Goal: Communication & Community: Answer question/provide support

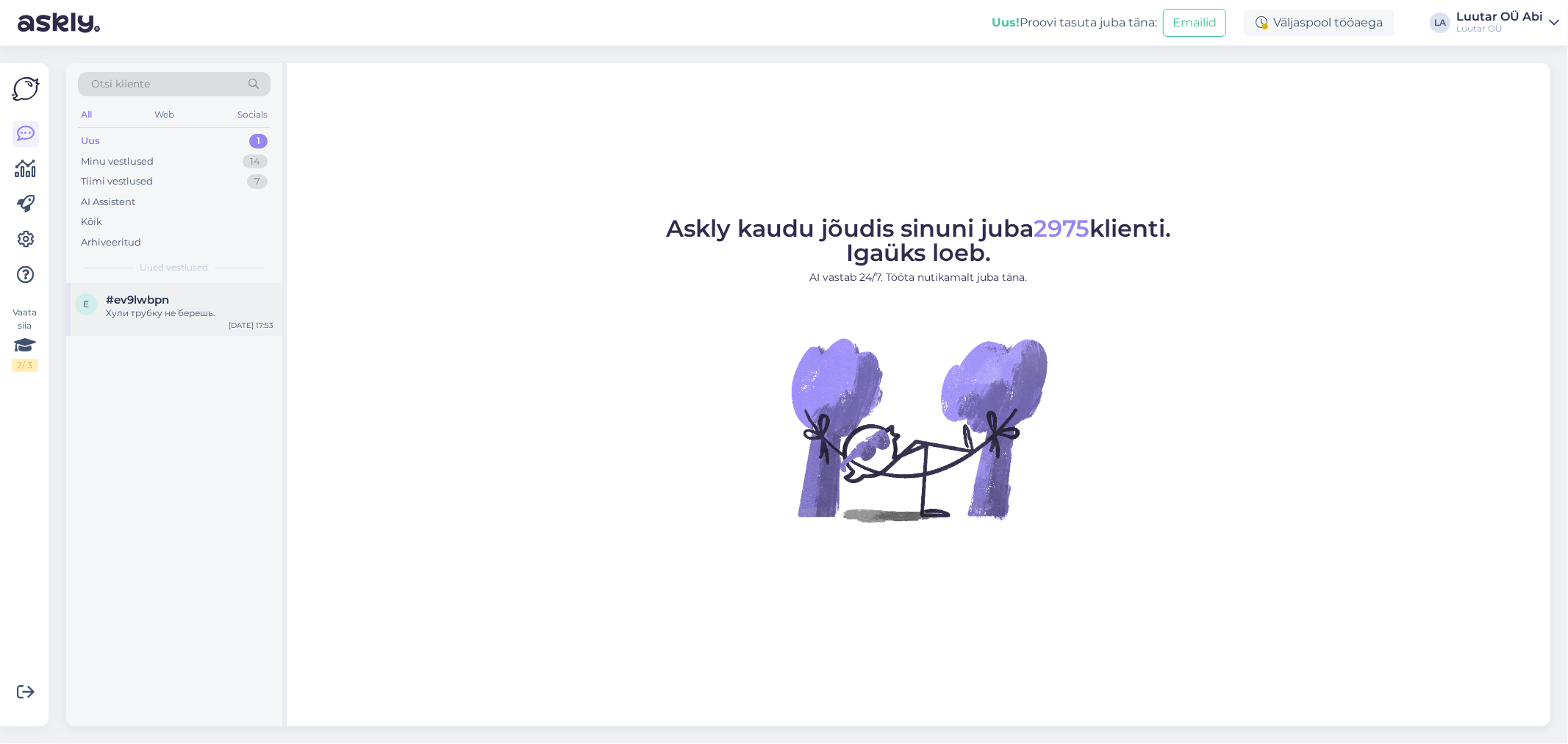
click at [169, 309] on div "Хули трубку не берешь." at bounding box center [190, 313] width 168 height 13
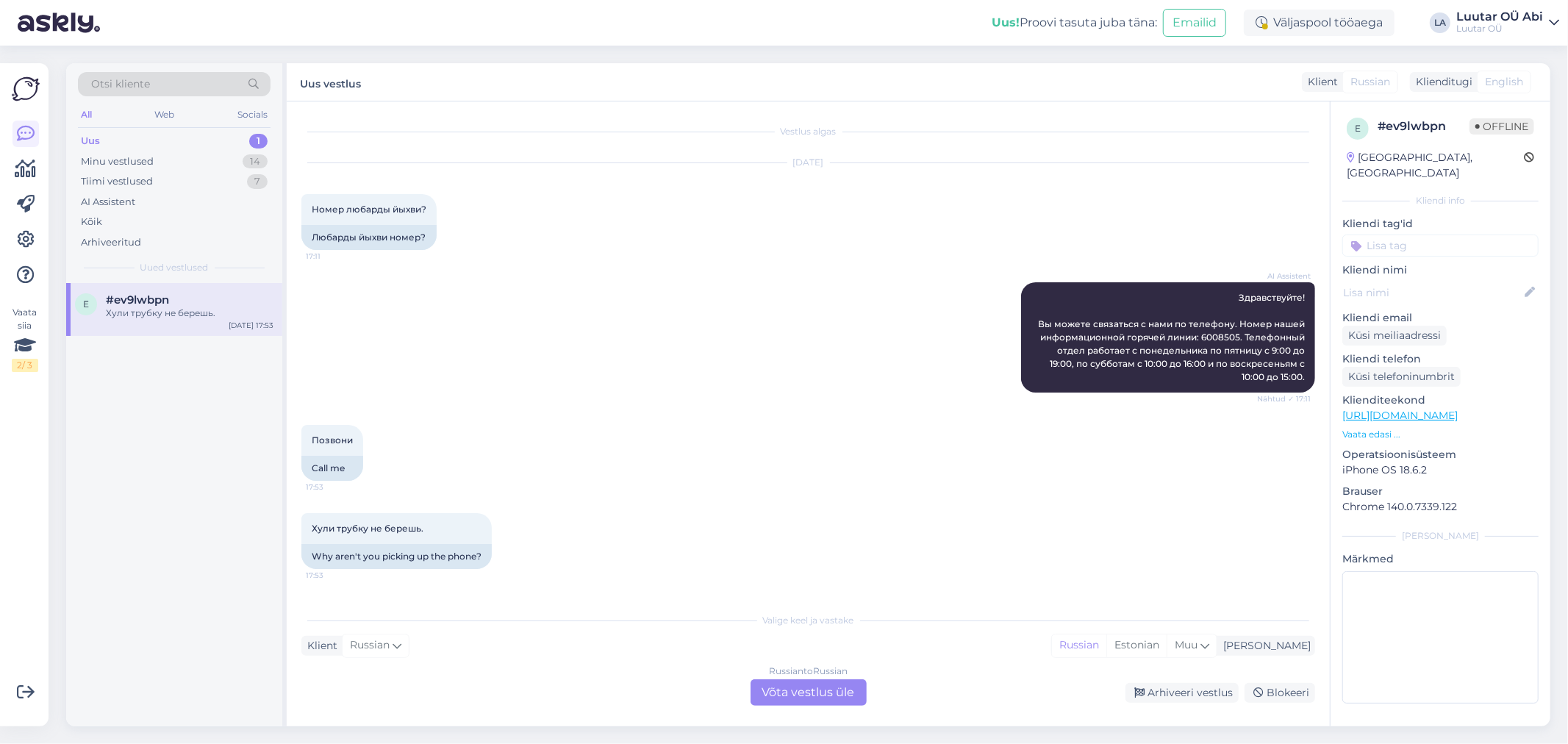
click at [1535, 155] on div "e # ev9lwbpn Offline [GEOGRAPHIC_DATA], [GEOGRAPHIC_DATA]" at bounding box center [1441, 149] width 197 height 72
click at [1524, 155] on icon at bounding box center [1529, 159] width 11 height 11
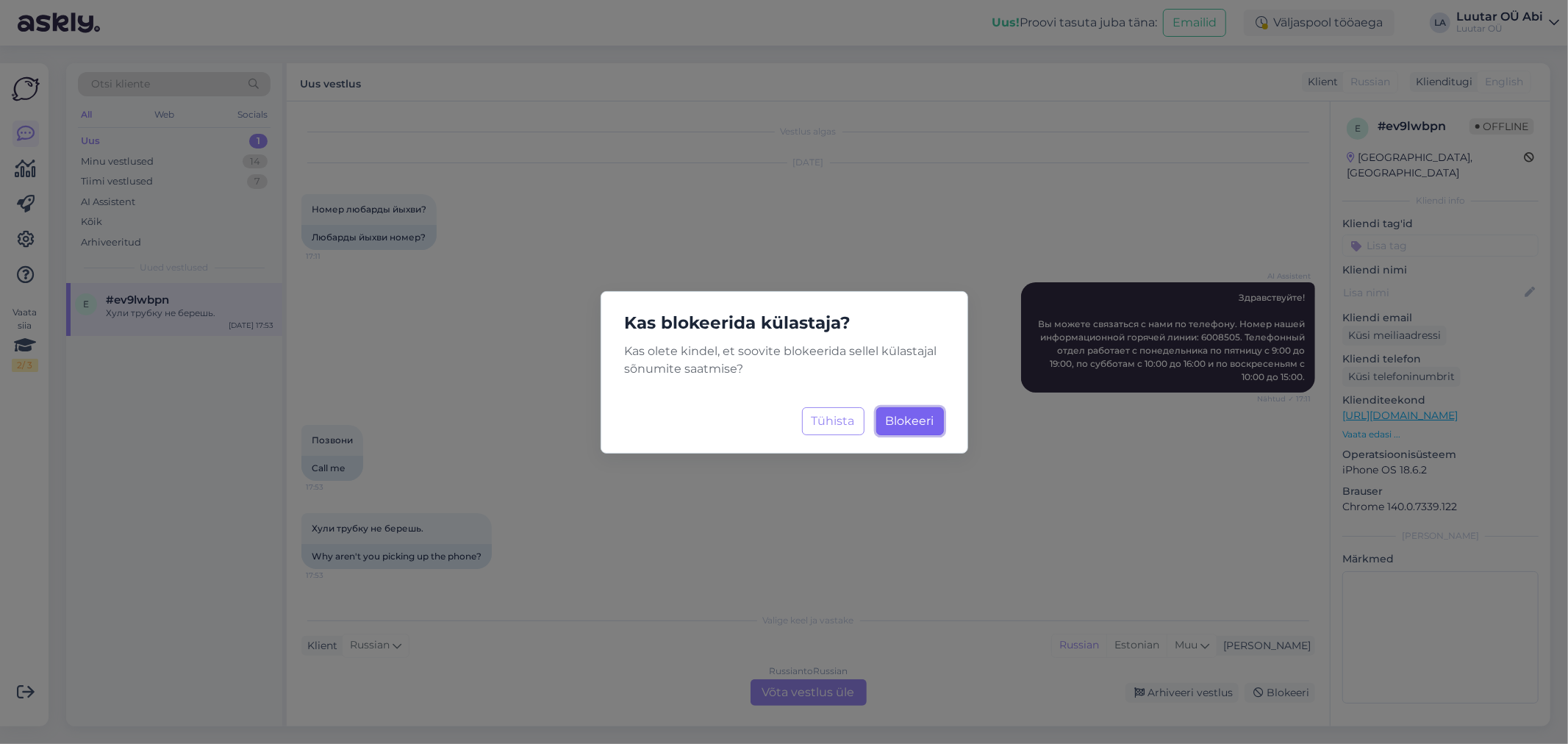
click at [900, 425] on span "Blokeeri" at bounding box center [910, 421] width 49 height 14
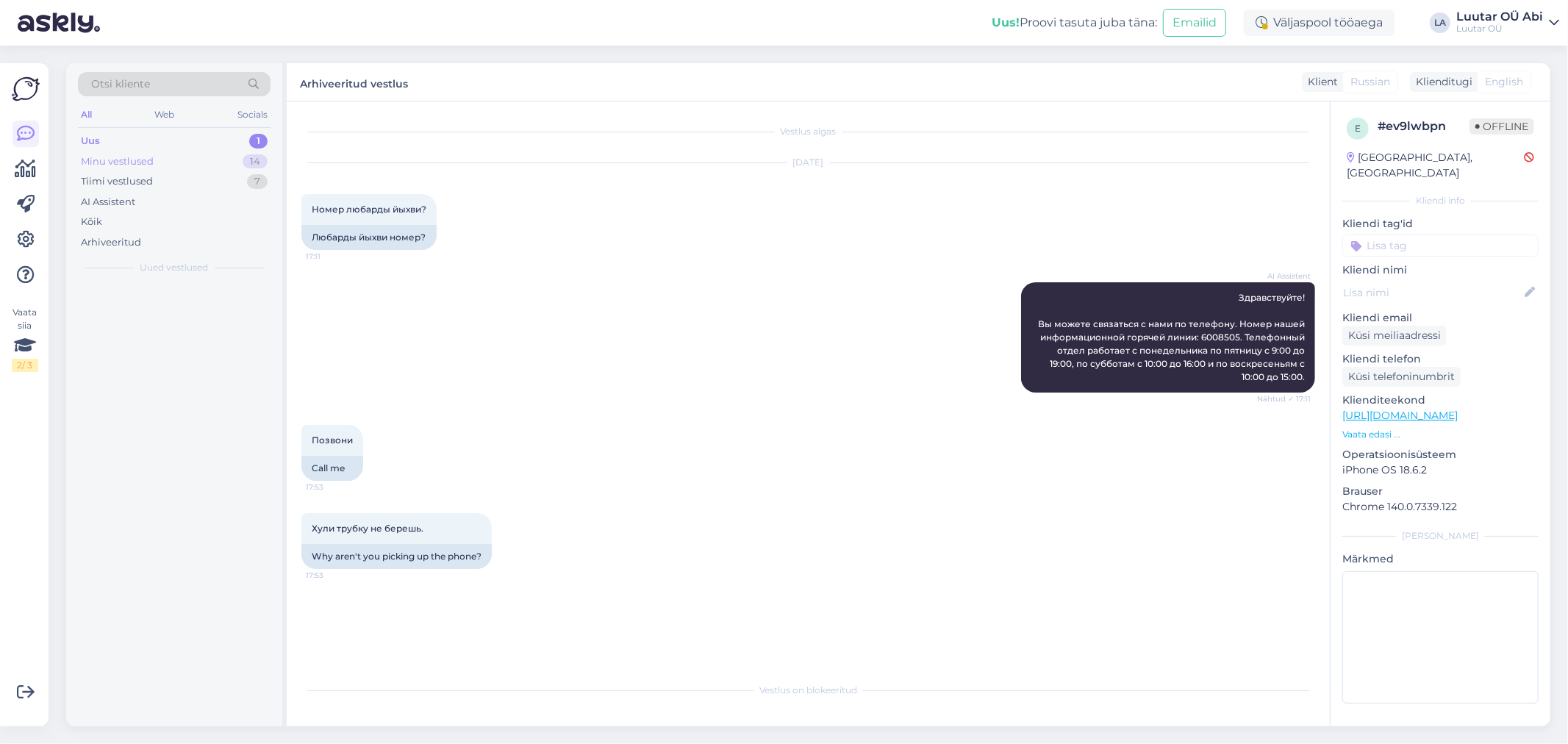
click at [211, 153] on div "Minu vestlused 14" at bounding box center [174, 162] width 193 height 21
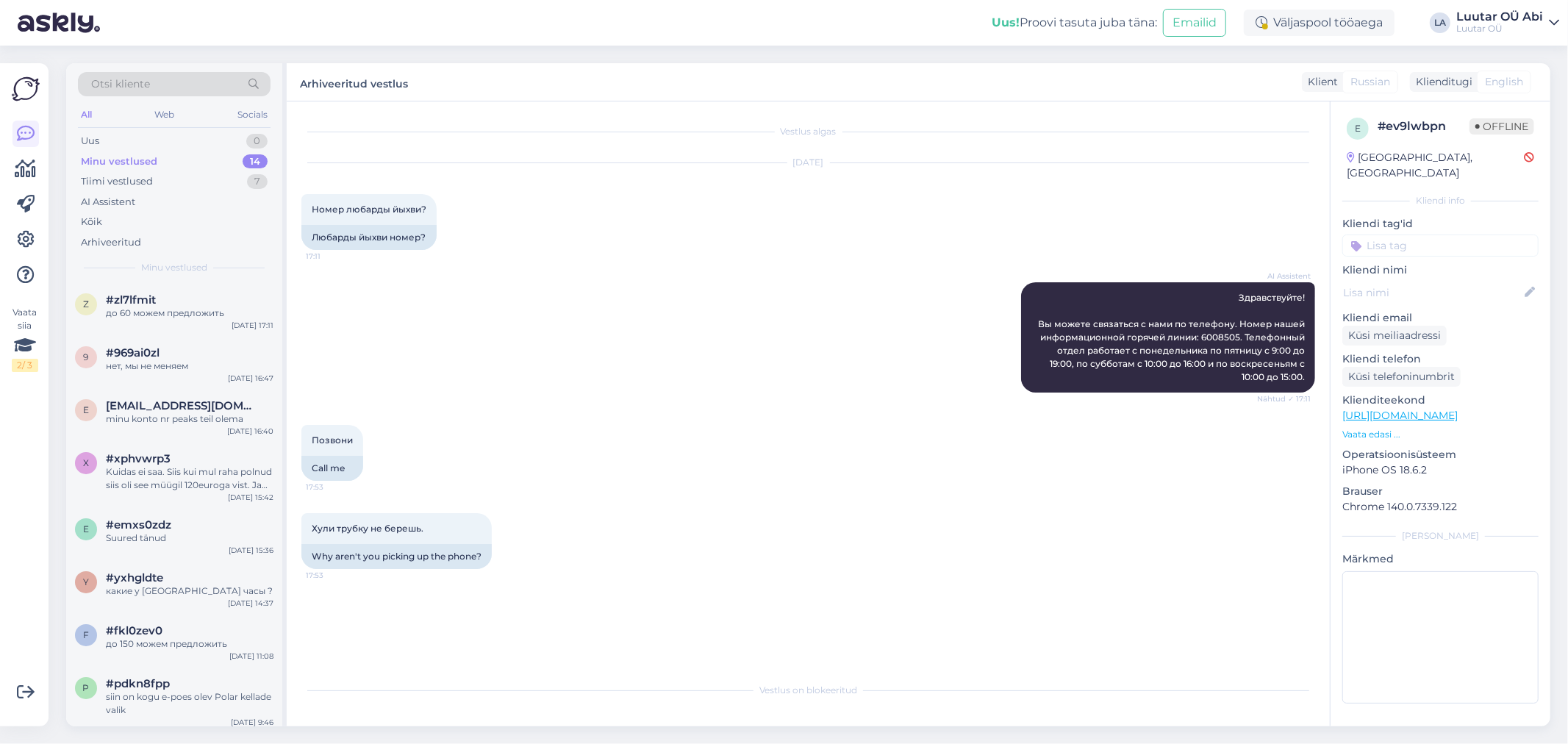
click at [882, 279] on div "AI Assistent Здравствуйте! Вы можете связаться с нами по телефону. Номер нашей …" at bounding box center [808, 337] width 1014 height 143
click at [199, 175] on div "Tiimi vestlused 7" at bounding box center [174, 181] width 193 height 21
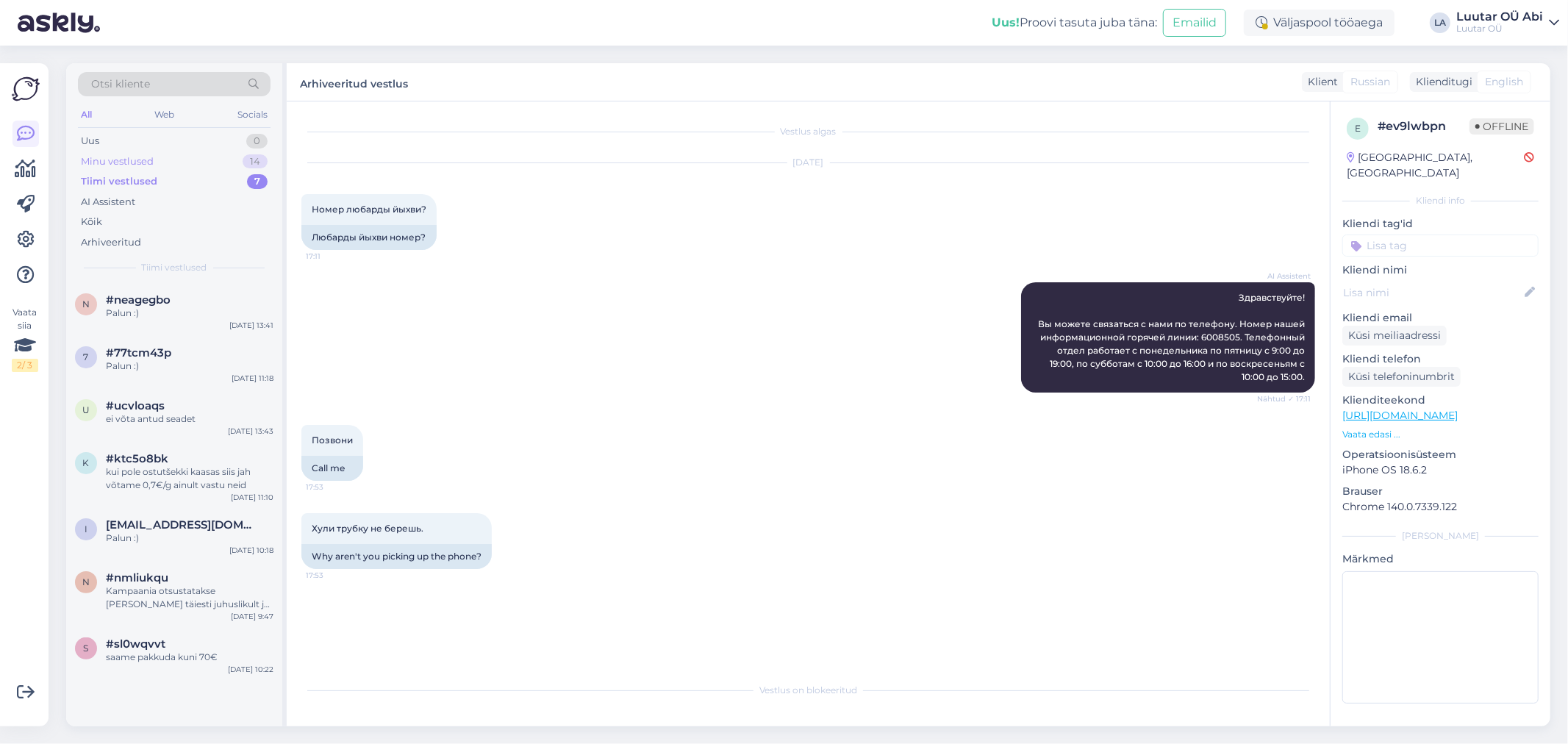
click at [194, 156] on div "Minu vestlused 14" at bounding box center [174, 162] width 193 height 21
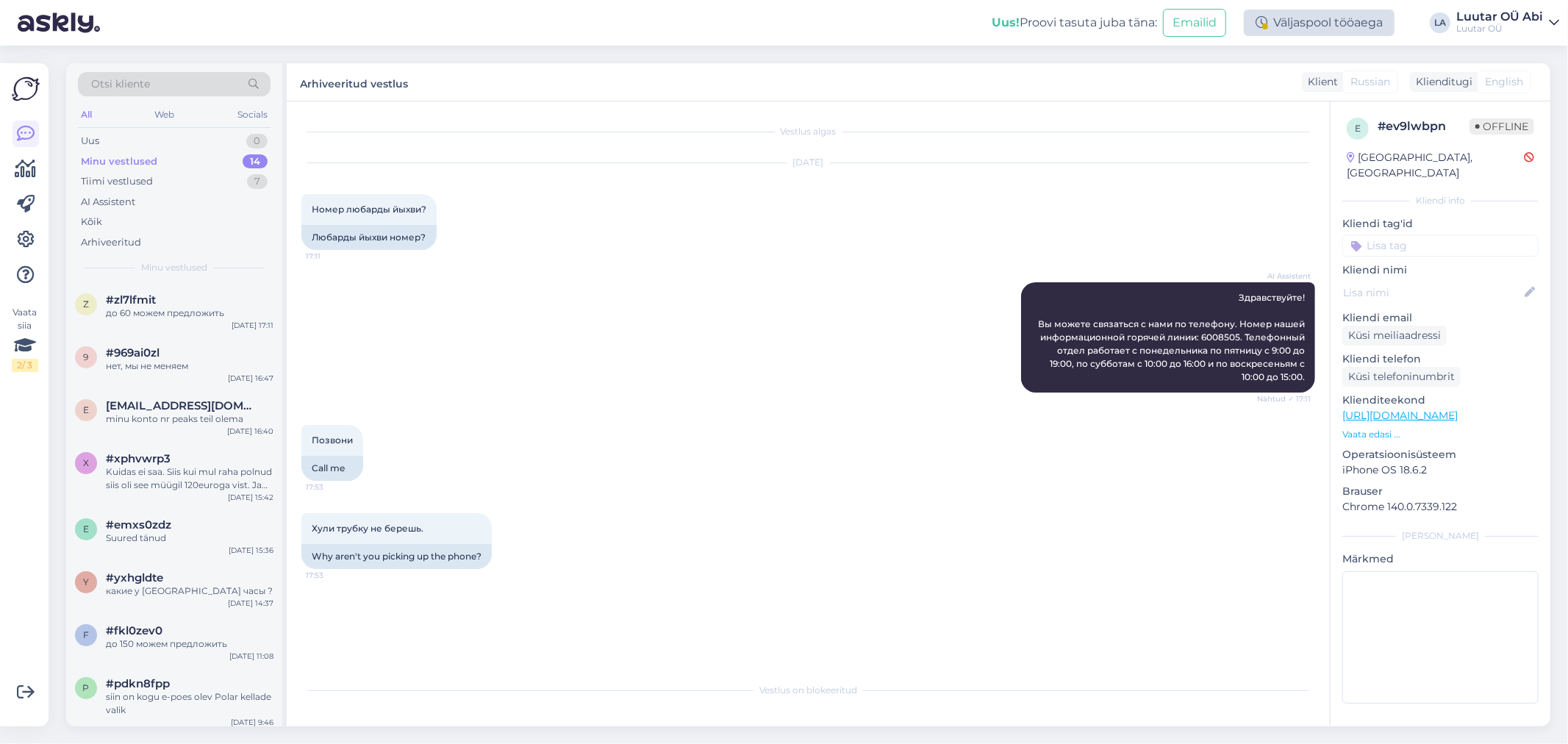
click at [1275, 18] on div "Väljaspool tööaega" at bounding box center [1319, 23] width 151 height 27
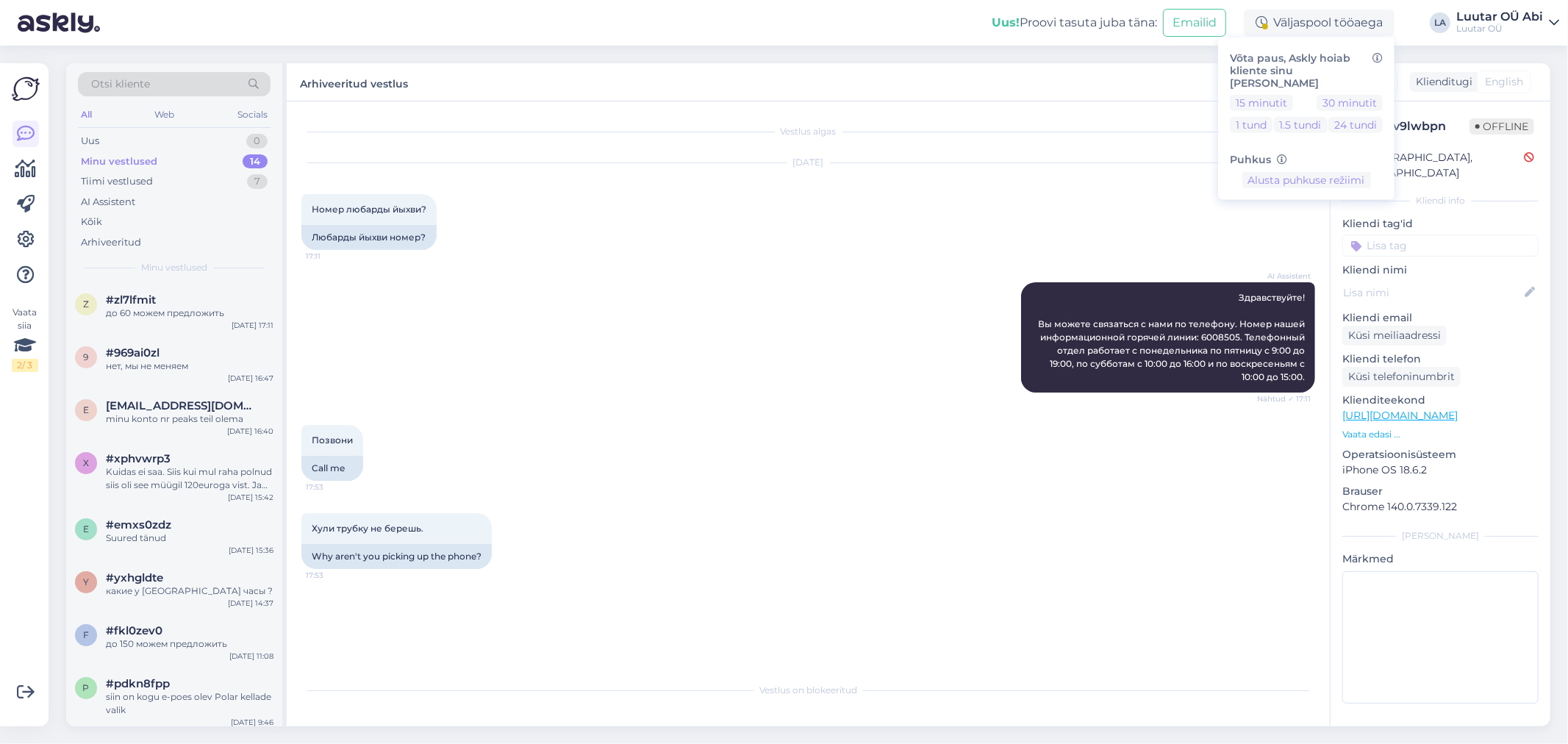
click at [855, 252] on div "[DATE] Номер любарды йыхви? 17:11 Любарды йыхви номер?" at bounding box center [808, 207] width 1014 height 119
click at [155, 172] on div "Tiimi vestlused 7" at bounding box center [174, 181] width 193 height 21
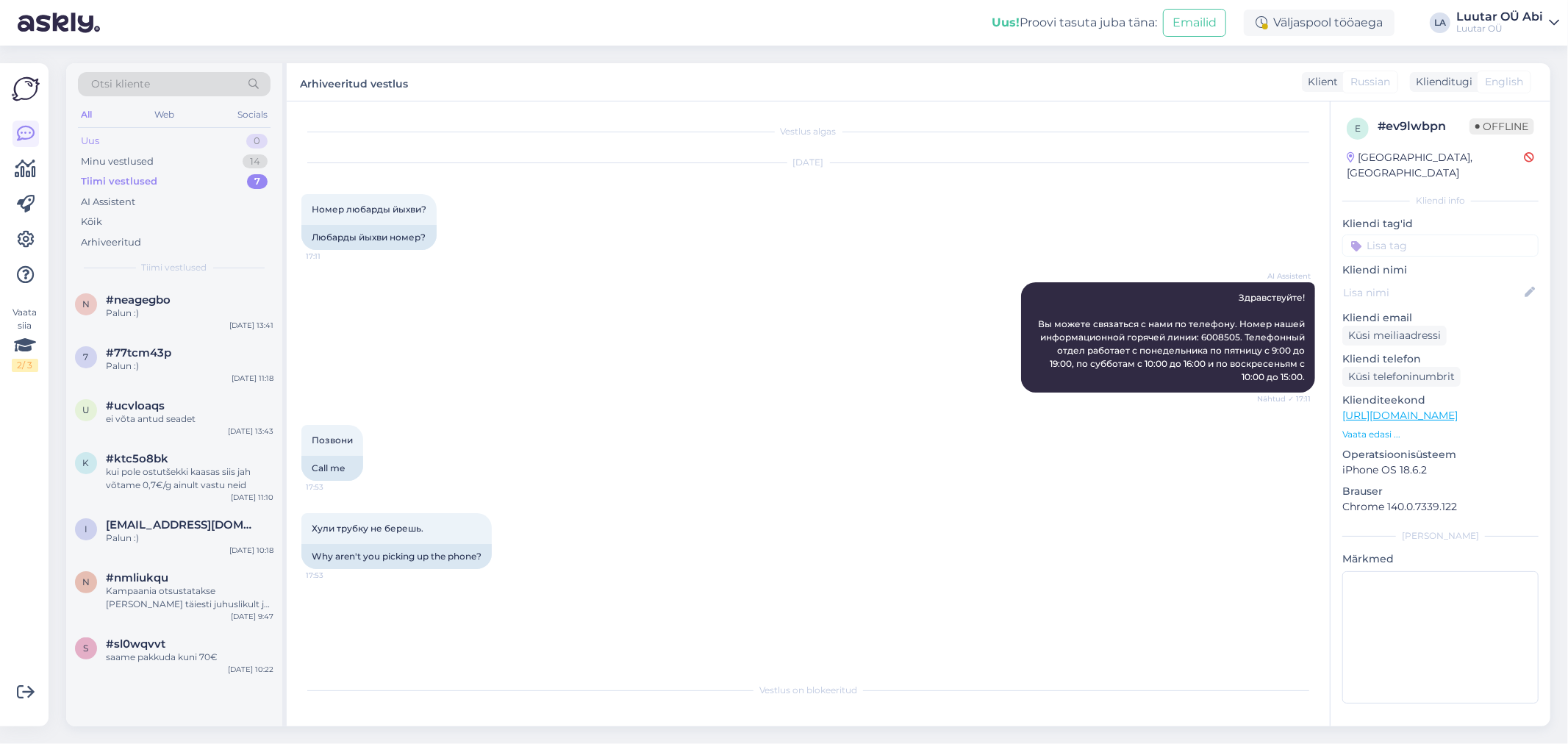
click at [163, 133] on div "Uus 0" at bounding box center [174, 141] width 193 height 21
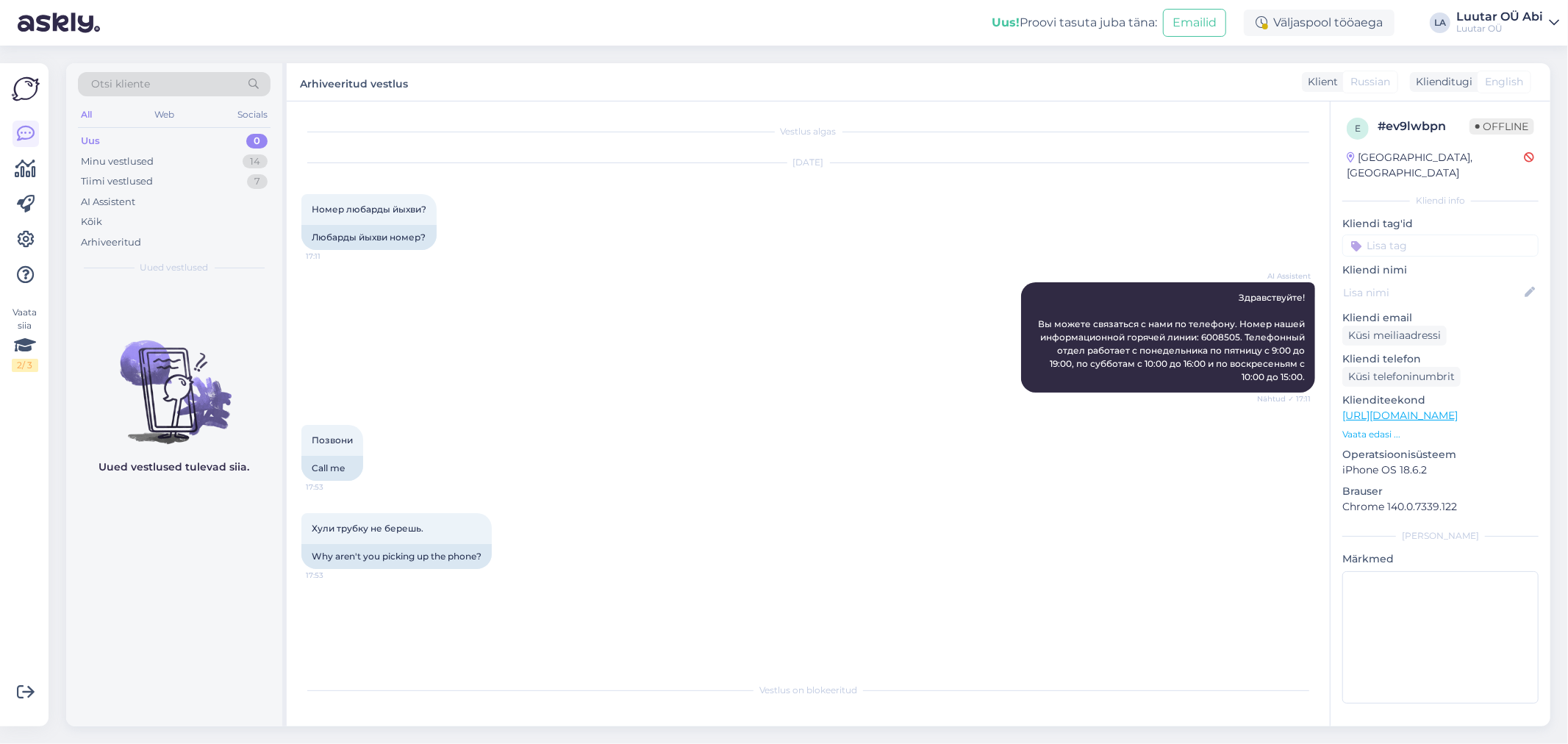
click at [689, 336] on div "AI Assistent Здравствуйте! Вы можете связаться с нами по телефону. Номер нашей …" at bounding box center [808, 337] width 1014 height 143
click at [209, 167] on div "Minu vestlused 14" at bounding box center [174, 162] width 193 height 21
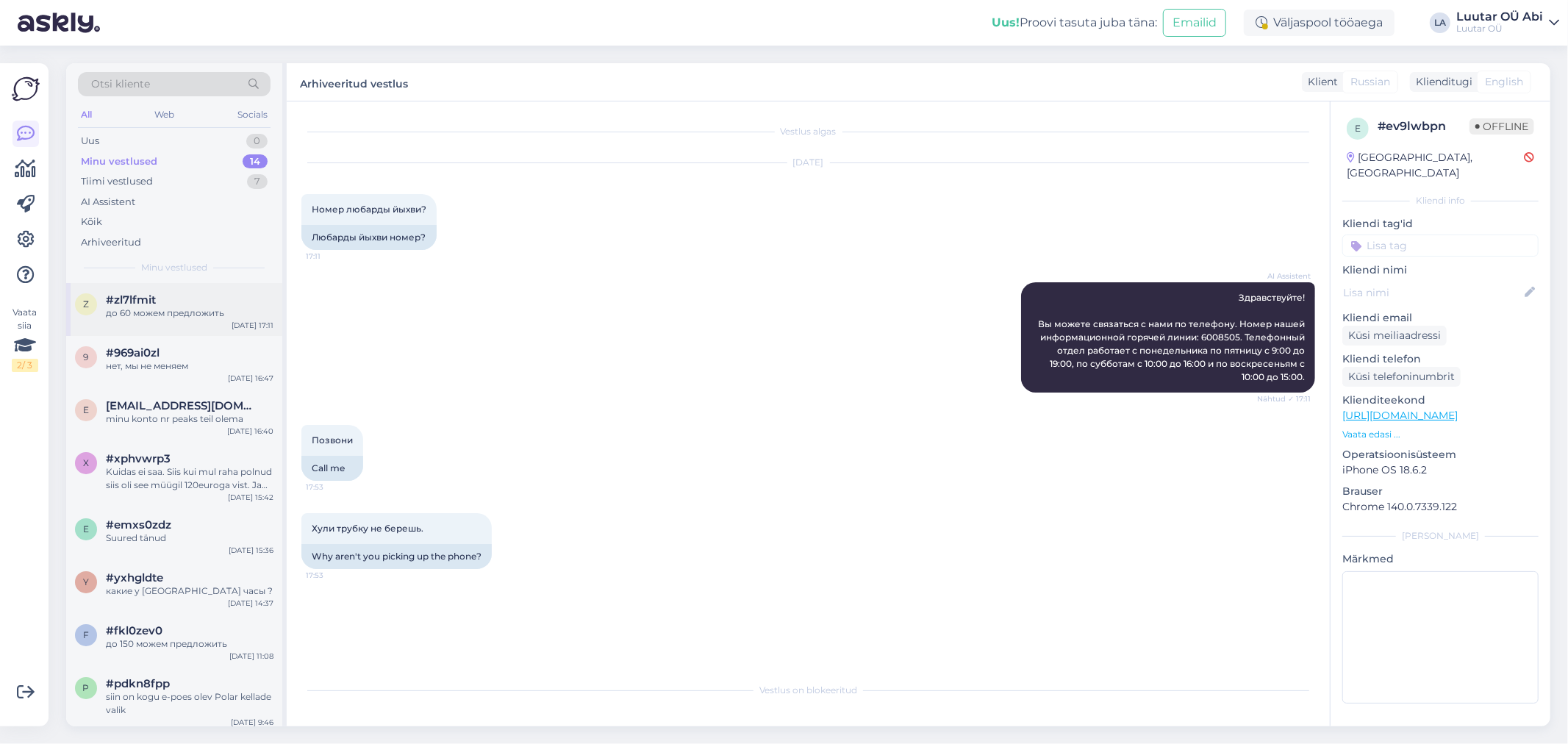
click at [190, 298] on div "#zl7lfmit" at bounding box center [190, 300] width 168 height 13
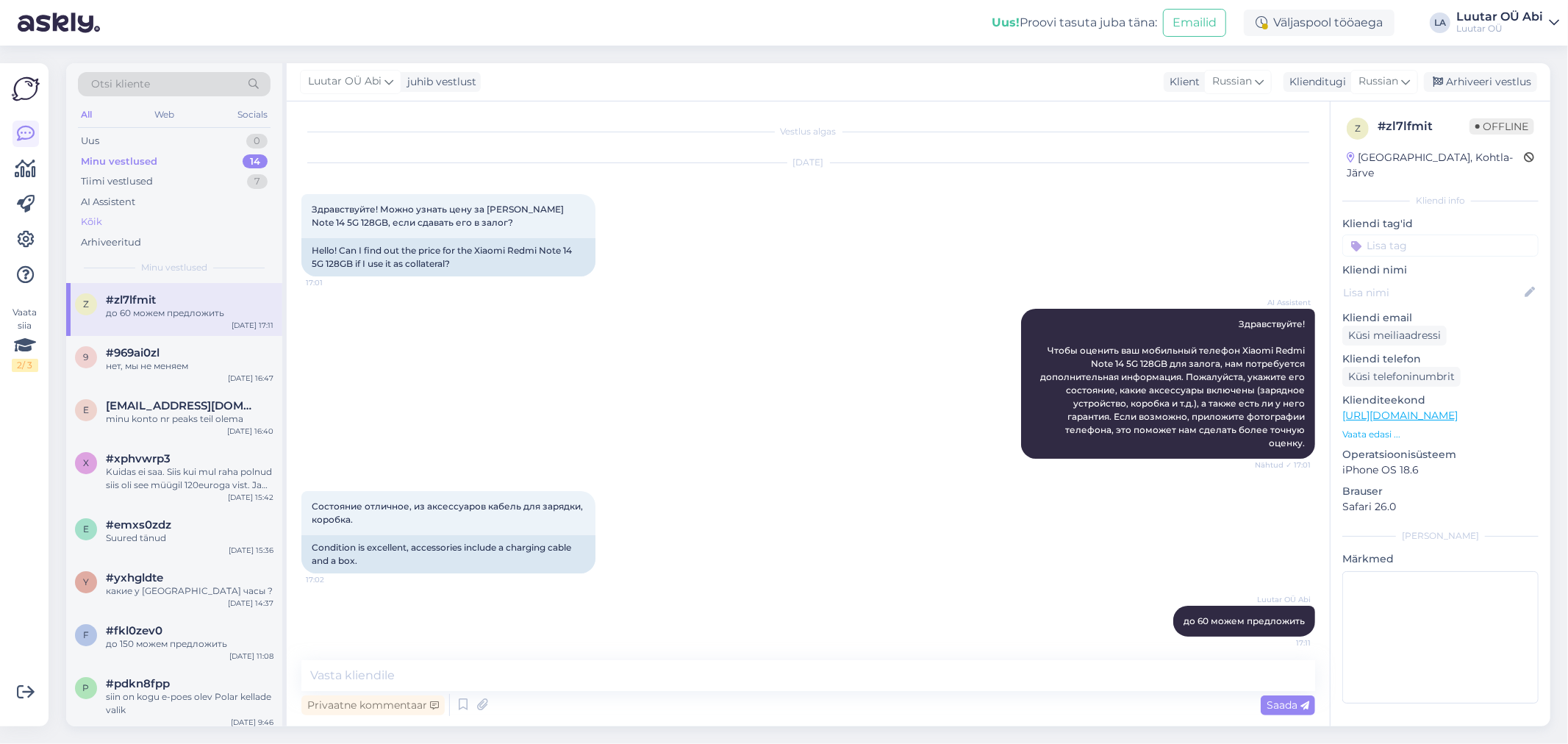
click at [98, 219] on div "Kõik" at bounding box center [91, 222] width 21 height 14
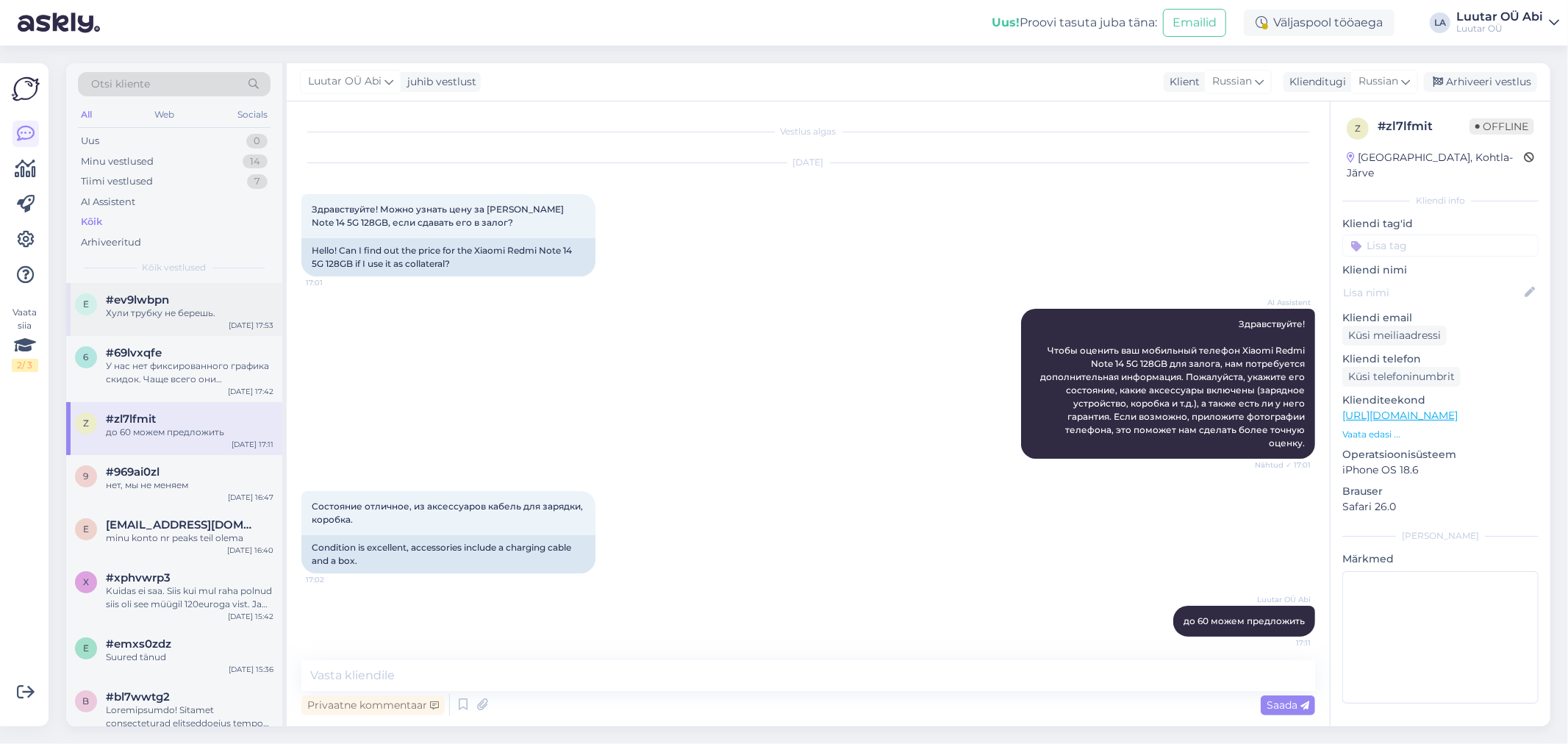
click at [144, 300] on span "#ev9lwbpn" at bounding box center [137, 300] width 63 height 13
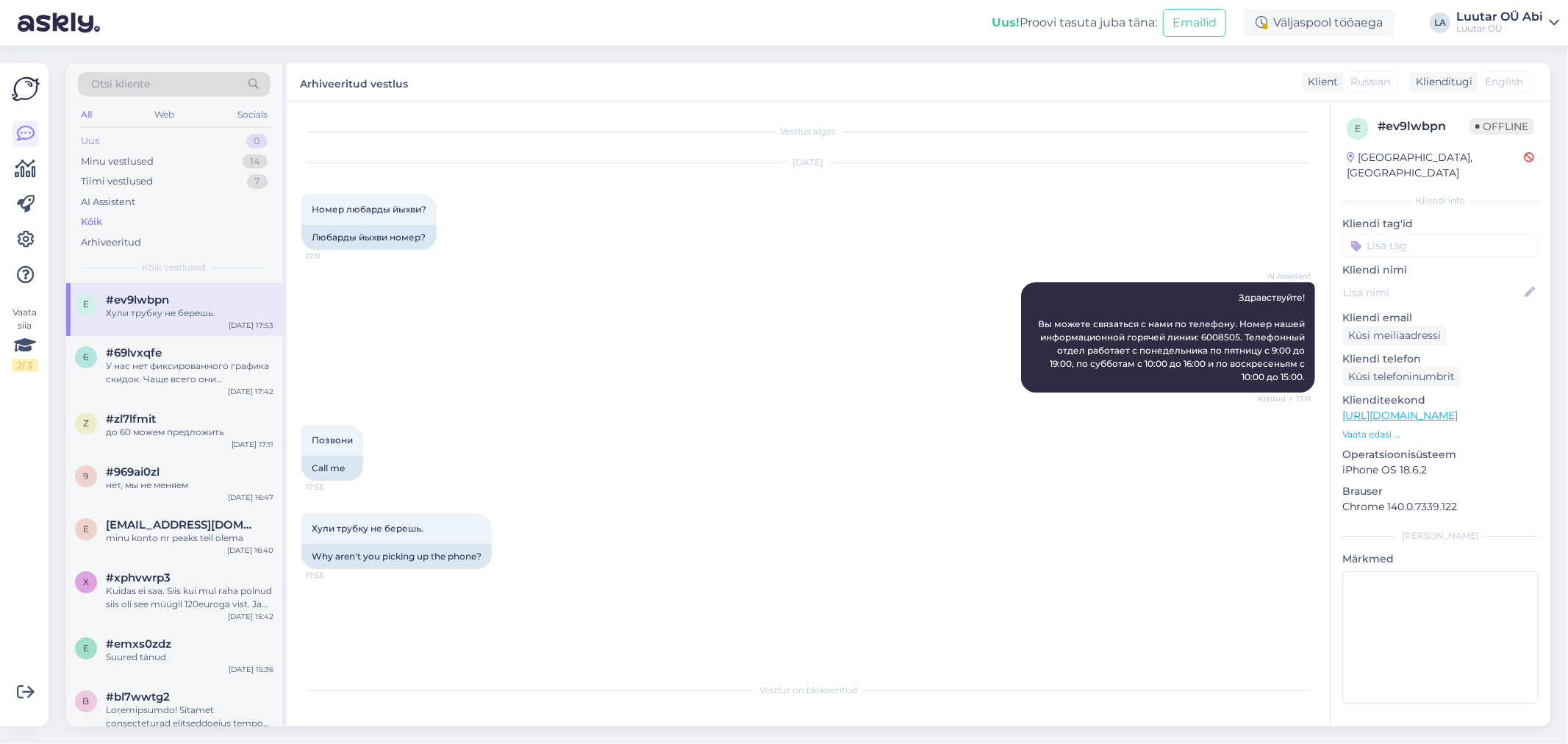
click at [155, 144] on div "Uus 0" at bounding box center [174, 141] width 193 height 21
